Goal: Information Seeking & Learning: Learn about a topic

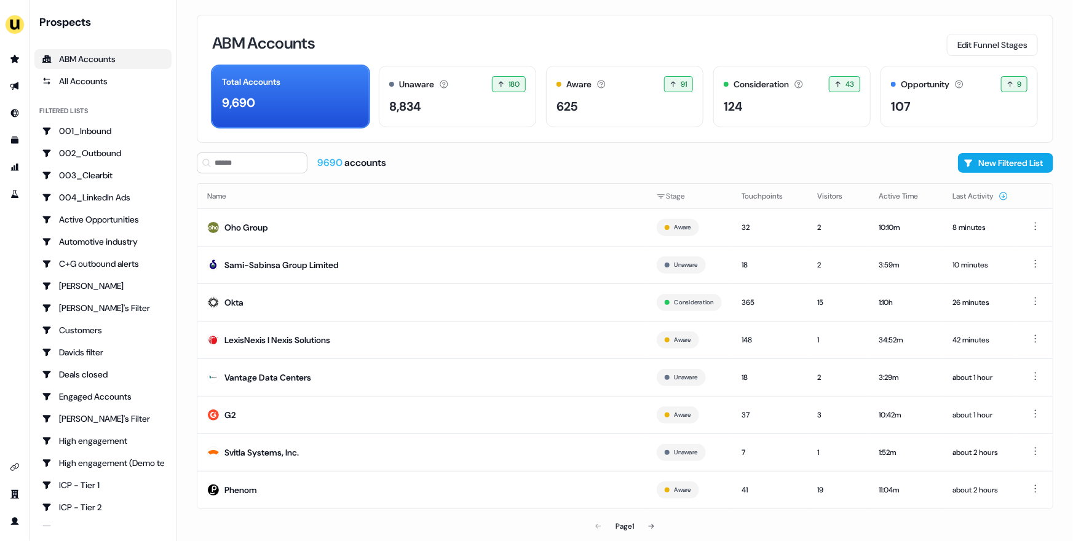
click at [179, 229] on div "ABM Accounts Edit Funnel Stages Total Accounts 9,690 Unaware The default stage …" at bounding box center [625, 270] width 896 height 541
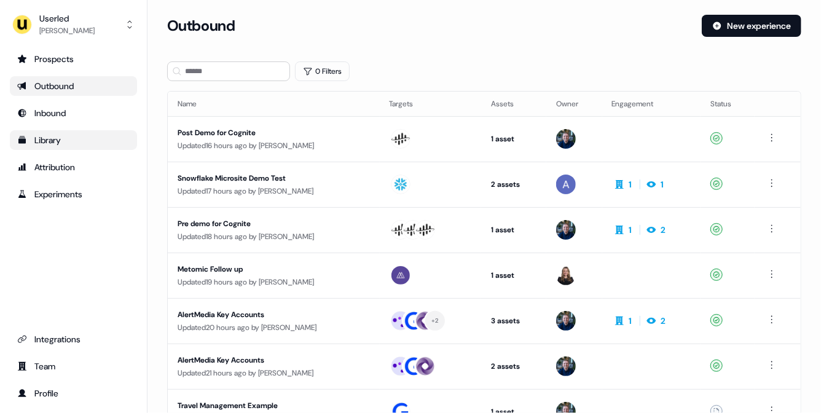
click at [71, 141] on div "Library" at bounding box center [73, 140] width 112 height 12
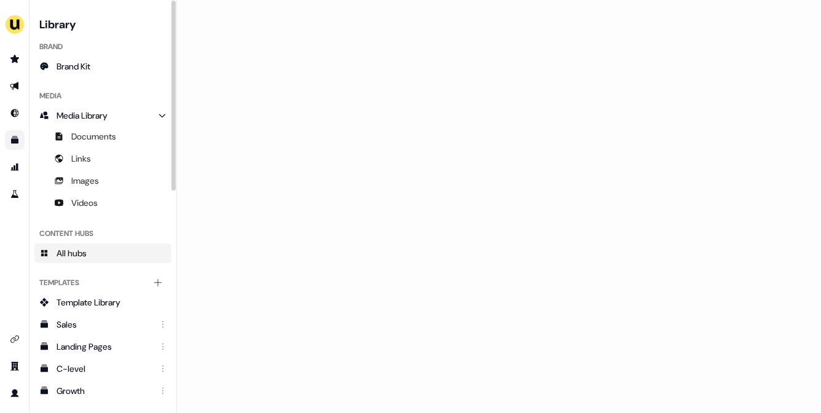
click at [87, 254] on span "All hubs" at bounding box center [72, 253] width 30 height 12
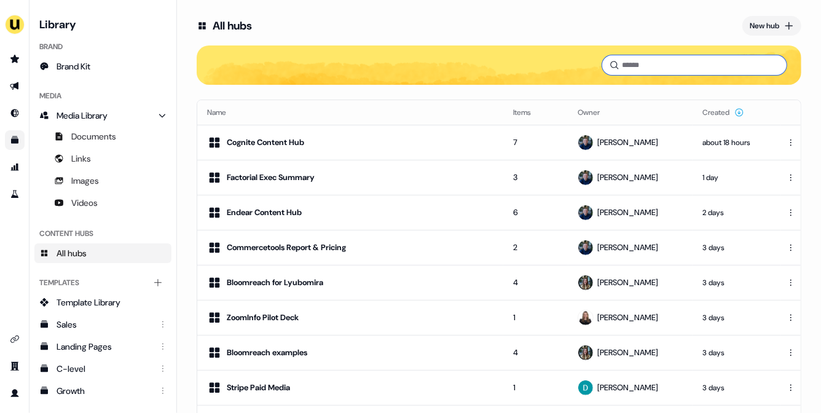
click at [642, 60] on input at bounding box center [694, 65] width 184 height 20
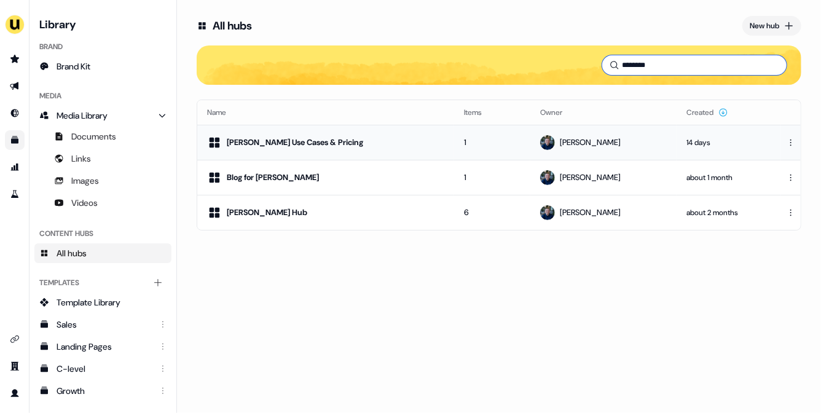
type input "********"
click at [377, 138] on div "[PERSON_NAME] Use Cases & Pricing" at bounding box center [325, 142] width 237 height 15
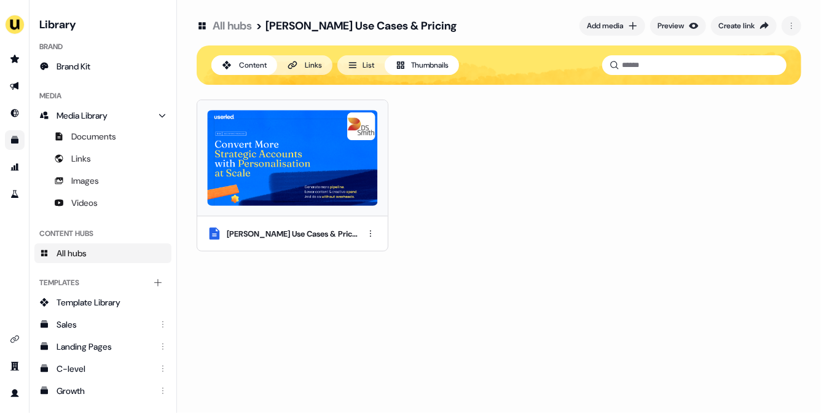
click at [299, 59] on button "Links" at bounding box center [304, 65] width 55 height 20
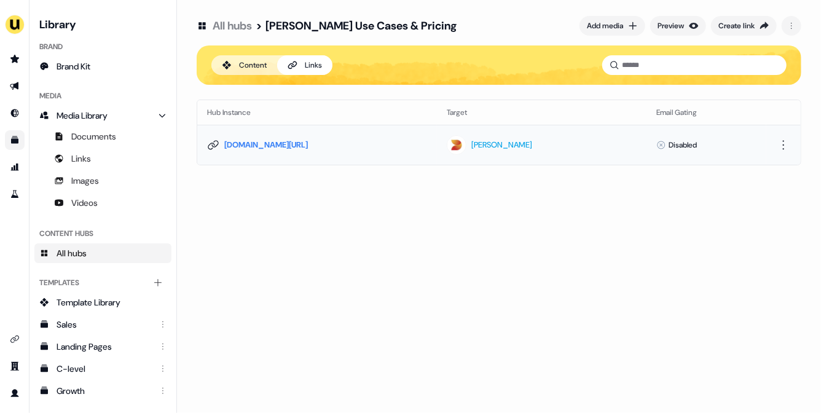
click at [210, 146] on icon at bounding box center [213, 145] width 12 height 12
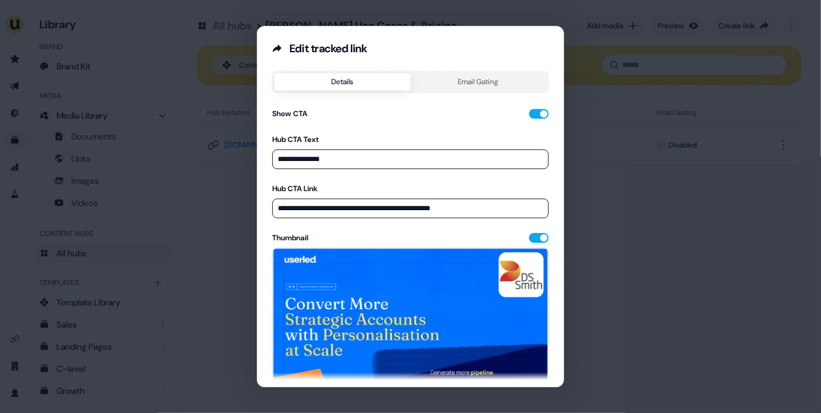
scroll to position [152, 0]
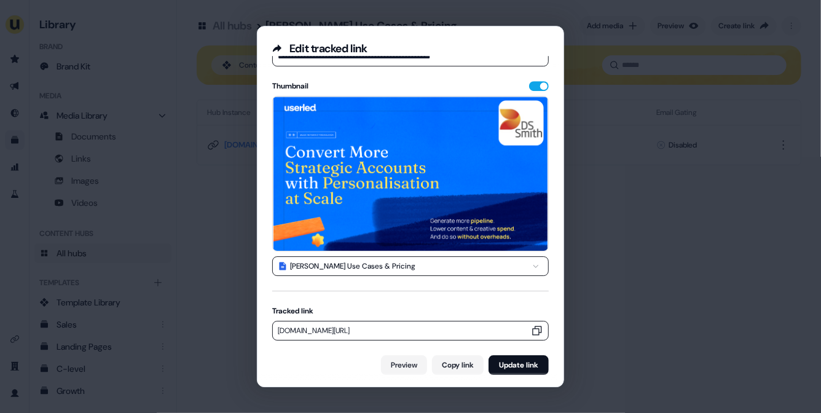
click at [532, 329] on icon "button" at bounding box center [537, 331] width 12 height 12
